Goal: Task Accomplishment & Management: Complete application form

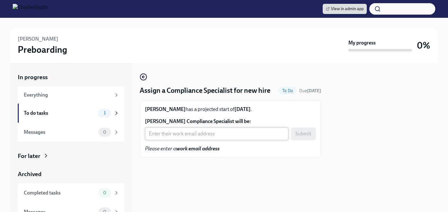
click at [164, 140] on input "[PERSON_NAME] Compliance Specialist will be:" at bounding box center [217, 133] width 144 height 13
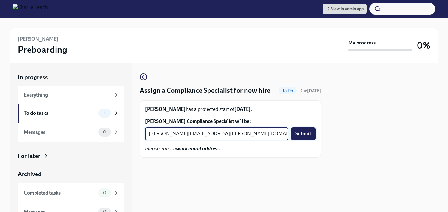
type input "michelle.winograd@charliehealth.com"
click at [300, 137] on span "Submit" at bounding box center [304, 134] width 16 height 6
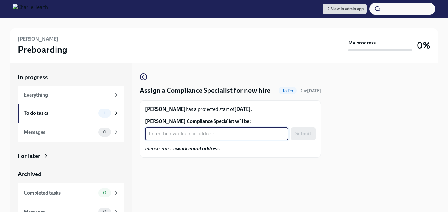
click at [179, 140] on input "Jane Bistolfi's Compliance Specialist will be:" at bounding box center [217, 133] width 144 height 13
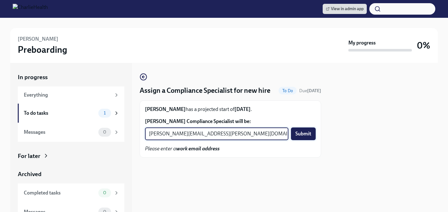
type input "briana.holloway@charliehealth.com"
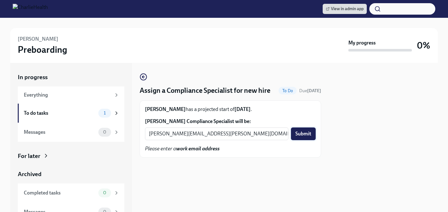
click at [304, 137] on span "Submit" at bounding box center [304, 134] width 16 height 6
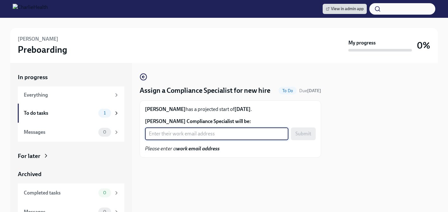
click at [198, 140] on input "[PERSON_NAME] Compliance Specialist will be:" at bounding box center [217, 133] width 144 height 13
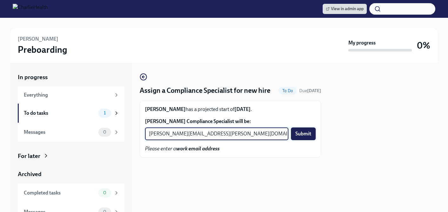
type input "[PERSON_NAME][EMAIL_ADDRESS][PERSON_NAME][DOMAIN_NAME]"
click at [306, 137] on span "Submit" at bounding box center [304, 134] width 16 height 6
